Goal: Task Accomplishment & Management: Manage account settings

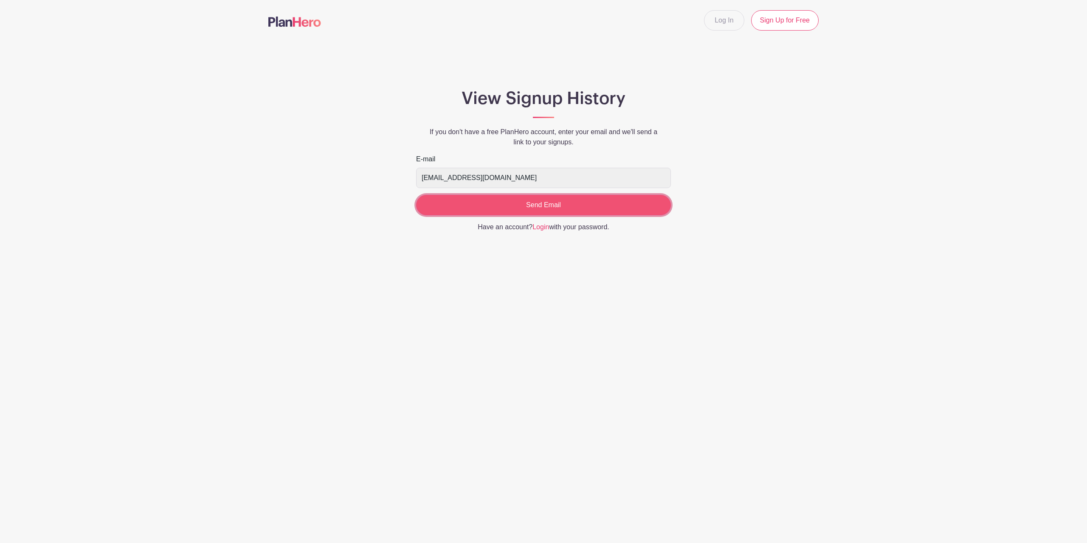
click at [519, 207] on input "Send Email" at bounding box center [543, 205] width 255 height 20
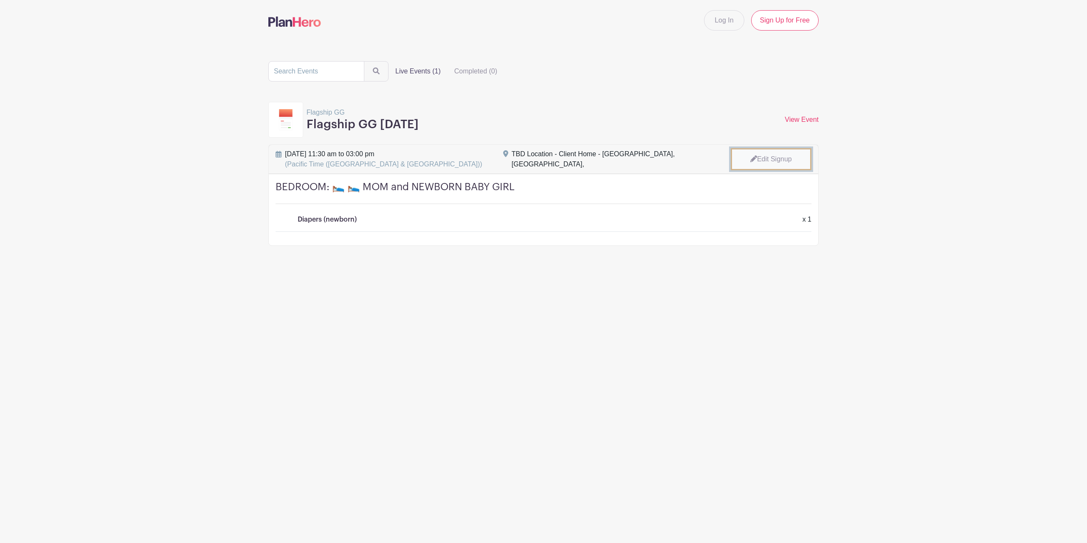
click at [780, 159] on link "Edit Signup" at bounding box center [771, 159] width 81 height 22
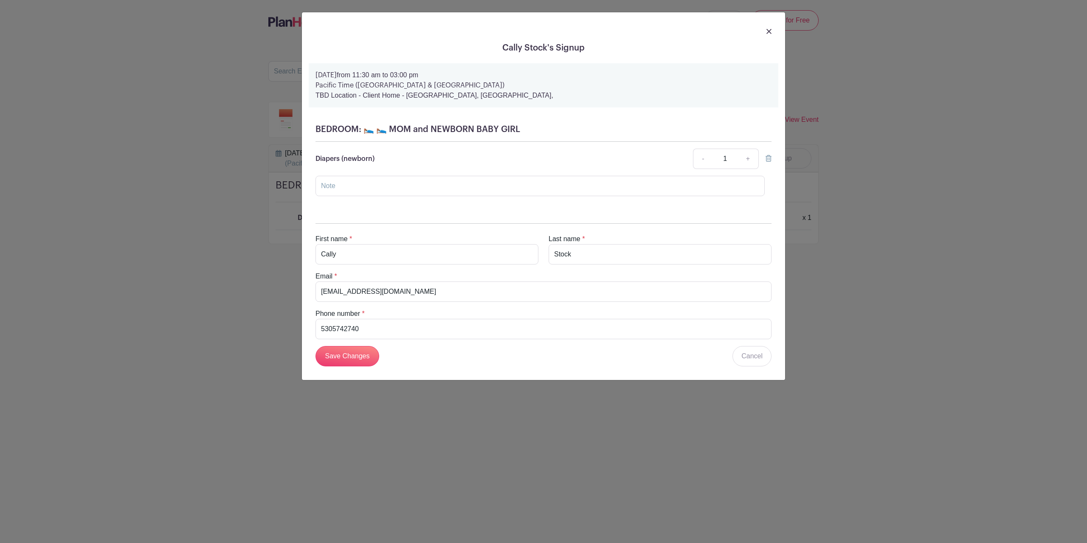
click at [768, 158] on icon at bounding box center [769, 158] width 6 height 7
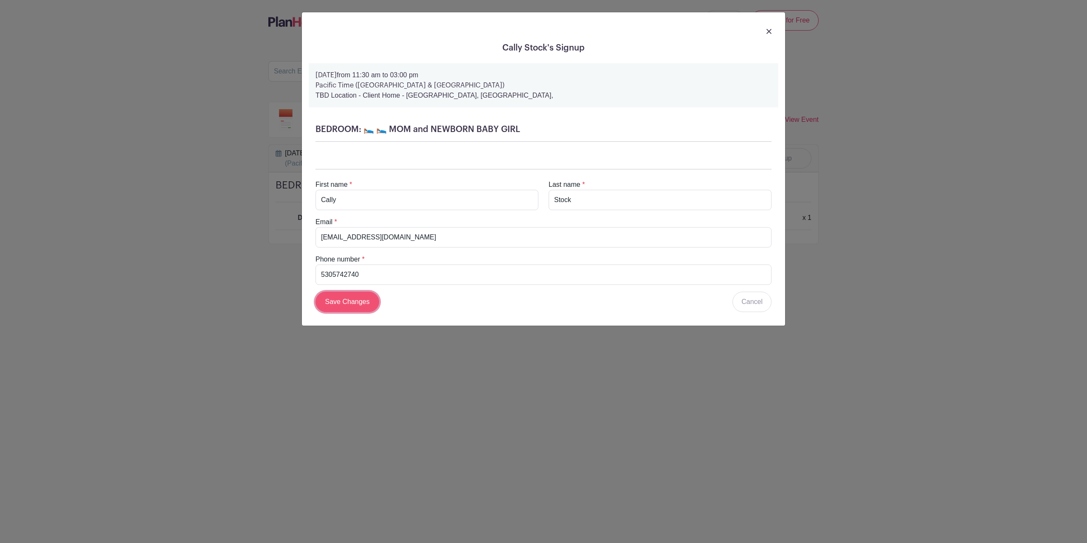
click at [360, 303] on input "Save Changes" at bounding box center [347, 302] width 64 height 20
